Goal: Information Seeking & Learning: Find specific fact

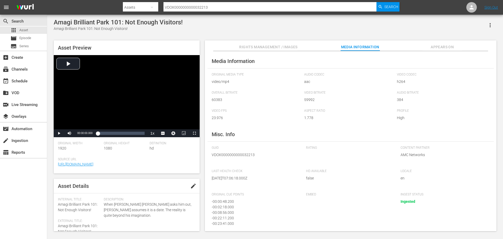
click at [61, 6] on nav "menu Search By Assets Search ID, Title, Description, Keywords, or Category VDOX…" at bounding box center [251, 7] width 503 height 15
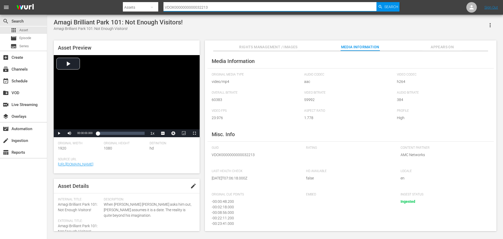
paste input ", VDOX0000000000032214, VDOX0000000000032215, VDOX0000000000032216, VDOX0000000…"
type input "VDOX0000000000032213, VDOX0000000000032214, VDOX0000000000032215, VDOX000000000…"
click at [22, 31] on span "Asset" at bounding box center [23, 30] width 9 height 5
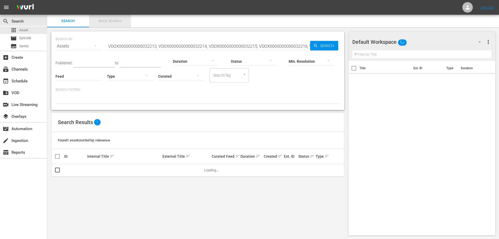
click at [107, 24] on span "Bulk Search" at bounding box center [110, 21] width 36 height 6
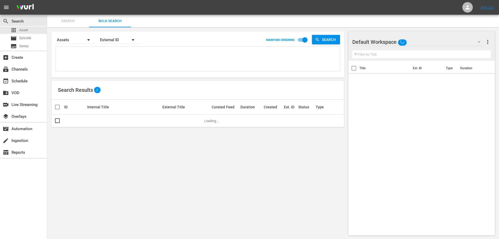
click at [138, 51] on textarea at bounding box center [198, 60] width 283 height 24
paste textarea "VDOX0000000000032213, VDOX0000000000032214, VDOX0000000000032215, VDOX000000000…"
type textarea "VDOX0000000000032213, VDOX0000000000032214, VDOX0000000000032215, VDOX000000000…"
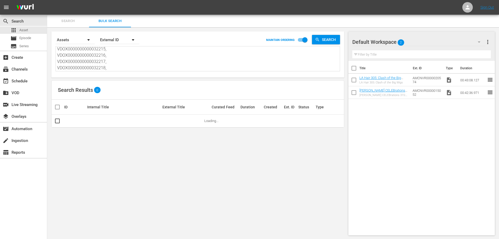
type textarea "VDOX0000000000032213, VDOX0000000000032214, VDOX0000000000032215, VDOX000000000…"
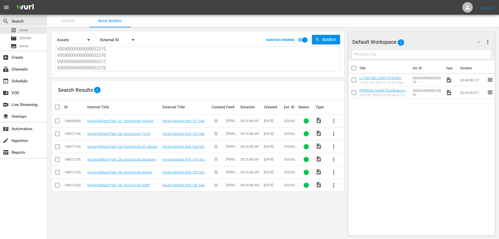
click at [117, 67] on textarea "VDOX0000000000032213, VDOX0000000000032214, VDOX0000000000032215, VDOX000000000…" at bounding box center [198, 59] width 283 height 24
paste textarea "9, VDOX0000000000032220, VDOX0000000000032221, VDOX0000000000032222, VDOX000000…"
type textarea "VDOX0000000000032219, VDOX0000000000032220, VDOX0000000000032221, VDOX000000000…"
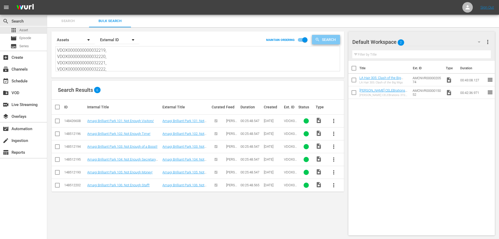
click at [331, 40] on span "Search" at bounding box center [330, 39] width 20 height 9
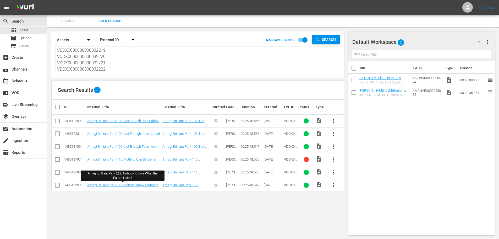
click at [117, 56] on textarea "VDOX0000000000032219, VDOX0000000000032220, VDOX0000000000032221, VDOX000000000…" at bounding box center [198, 59] width 283 height 24
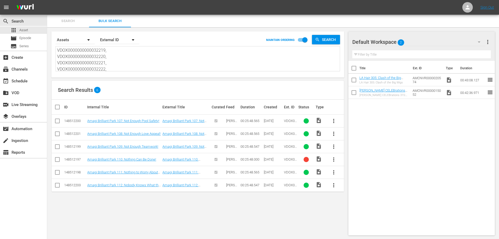
paste textarea "25"
type textarea "VDOX0000000000032225"
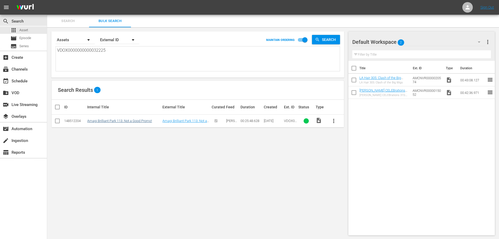
type textarea "VDOX0000000000032225"
click at [115, 122] on link "Amagi Brilliant Park 113: Not a Good Promo!" at bounding box center [119, 121] width 65 height 4
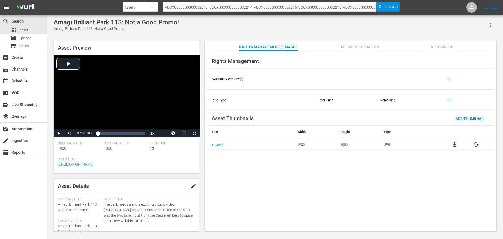
click at [356, 45] on span "Media Information" at bounding box center [360, 47] width 39 height 7
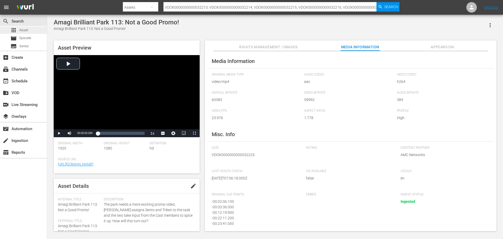
click at [24, 31] on span "Asset" at bounding box center [23, 30] width 9 height 5
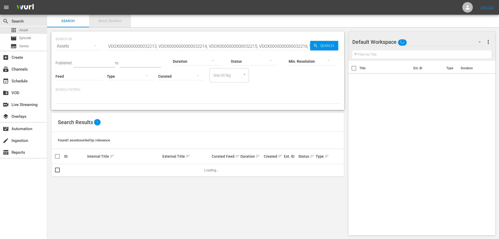
click at [114, 24] on button "Bulk Search" at bounding box center [110, 21] width 42 height 13
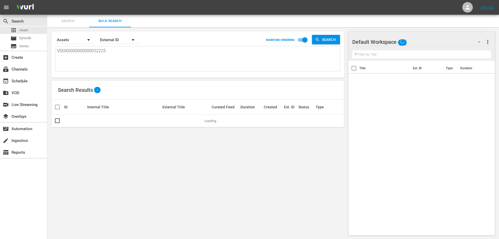
click at [142, 53] on textarea "VDOX0000000000032225" at bounding box center [198, 60] width 283 height 24
paste textarea ", VDOX0000000000030345, VDOX0000000000030344, VDOX0000000000030343, VDOX0000000…"
type textarea "VDOX0000000000032225, VDOX0000000000030345, VDOX0000000000030344, VDOX000000000…"
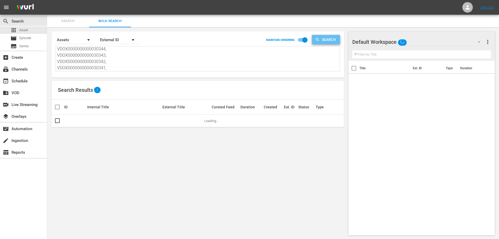
click at [321, 37] on span "Search" at bounding box center [330, 39] width 20 height 9
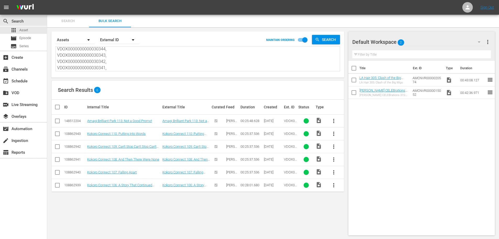
click at [466, 118] on div "Title Ext. ID Type Duration LA Hair 305: Clash of the Big Wigs LA Hair 305: Cla…" at bounding box center [422, 147] width 147 height 172
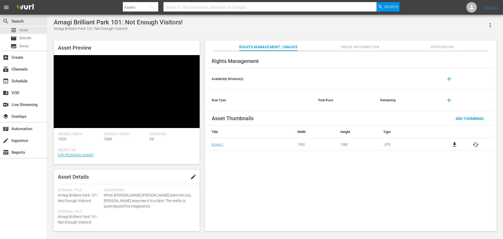
click at [358, 47] on span "Media Information" at bounding box center [360, 47] width 39 height 7
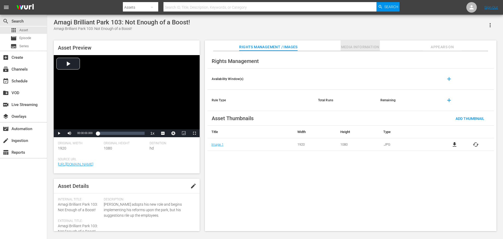
click at [342, 51] on button "Media Information" at bounding box center [360, 45] width 39 height 10
click at [346, 50] on span "Media Information" at bounding box center [360, 47] width 39 height 7
click at [364, 50] on span "Media Information" at bounding box center [360, 47] width 39 height 7
click at [360, 50] on span "Media Information" at bounding box center [360, 47] width 39 height 7
click at [353, 49] on span "Media Information" at bounding box center [360, 47] width 39 height 7
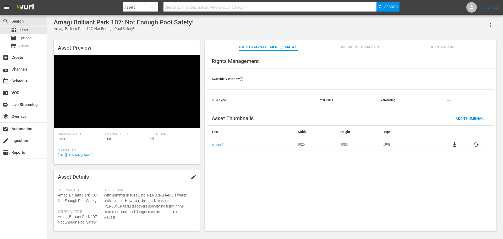
click at [350, 49] on span "Media Information" at bounding box center [360, 47] width 39 height 7
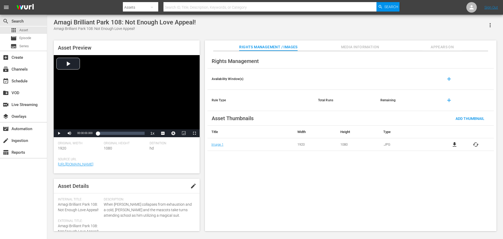
click at [356, 47] on span "Media Information" at bounding box center [360, 47] width 39 height 7
click at [357, 47] on span "Media Information" at bounding box center [360, 47] width 39 height 7
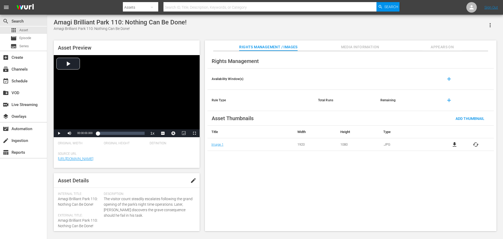
click at [355, 46] on span "Media Information" at bounding box center [360, 47] width 39 height 7
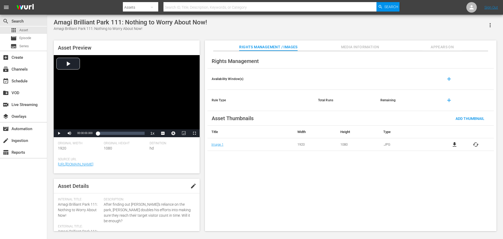
click at [353, 47] on span "Media Information" at bounding box center [360, 47] width 39 height 7
click at [364, 49] on span "Media Information" at bounding box center [360, 47] width 39 height 7
click at [330, 50] on div "Rights Management / Images Media Information Appears On" at bounding box center [351, 45] width 266 height 10
click at [337, 48] on div "Rights Management / Images Media Information Appears On" at bounding box center [351, 45] width 266 height 10
click at [343, 48] on span "Media Information" at bounding box center [360, 47] width 39 height 7
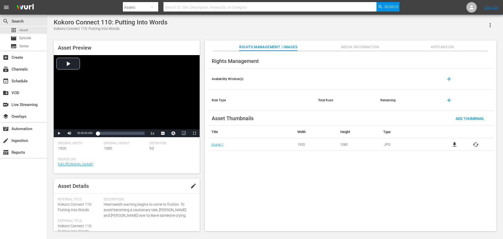
click at [371, 46] on span "Media Information" at bounding box center [360, 47] width 39 height 7
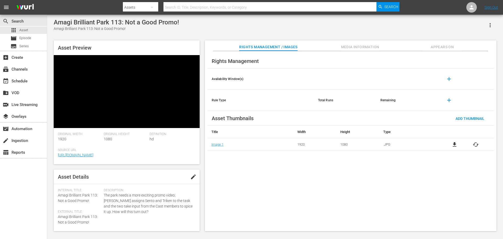
click at [364, 44] on span "Media Information" at bounding box center [360, 47] width 39 height 7
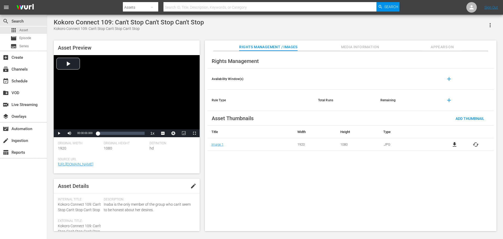
click at [359, 47] on span "Media Information" at bounding box center [360, 47] width 39 height 7
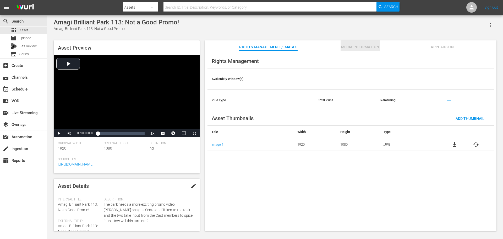
click at [353, 46] on span "Media Information" at bounding box center [360, 47] width 39 height 7
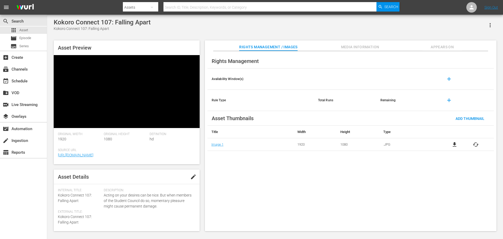
click at [348, 45] on span "Media Information" at bounding box center [360, 47] width 39 height 7
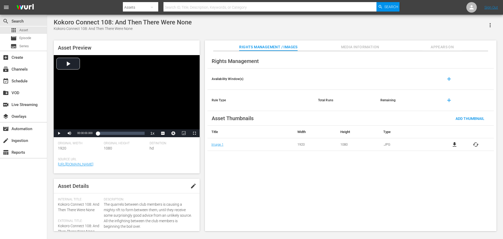
click at [358, 37] on div "Kokoro Connect 108: And Then There Were None Kokoro Connect 108: And Then There…" at bounding box center [275, 124] width 448 height 210
click at [356, 44] on span "Media Information" at bounding box center [360, 47] width 39 height 7
